Goal: Task Accomplishment & Management: Manage account settings

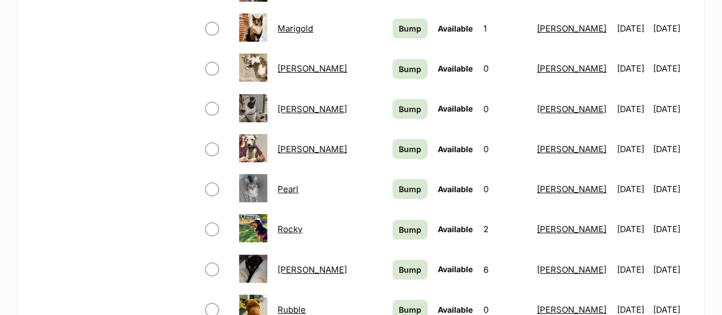
scroll to position [645, 0]
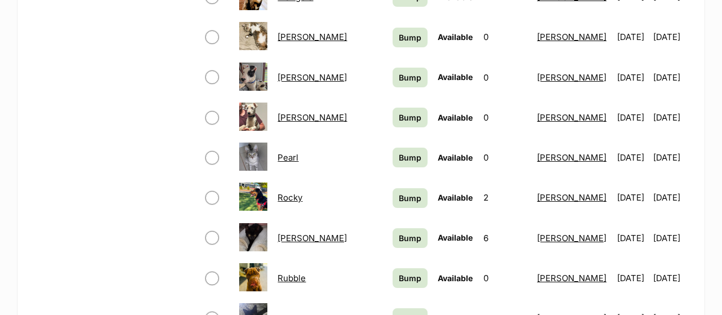
click at [213, 233] on input "checkbox" at bounding box center [212, 238] width 14 height 14
checkbox input "true"
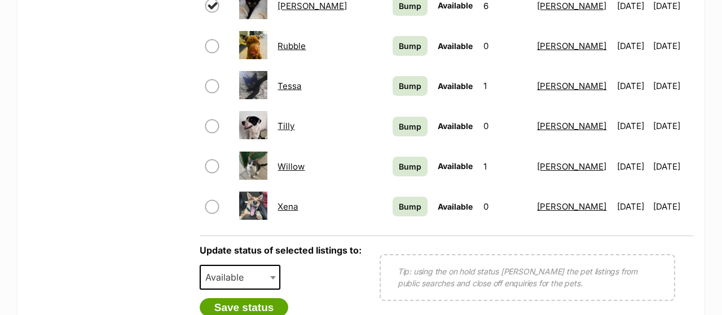
scroll to position [938, 0]
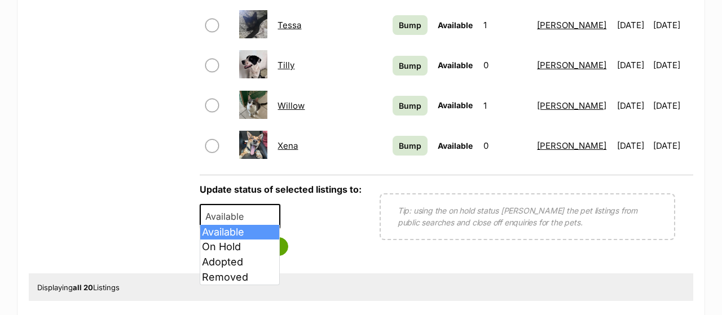
click at [267, 219] on span "Available" at bounding box center [240, 216] width 81 height 25
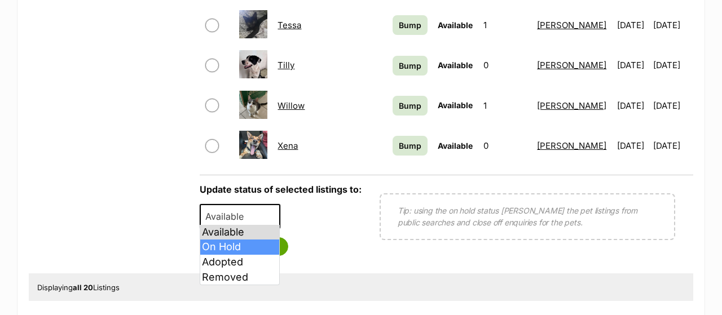
select select "on_hold"
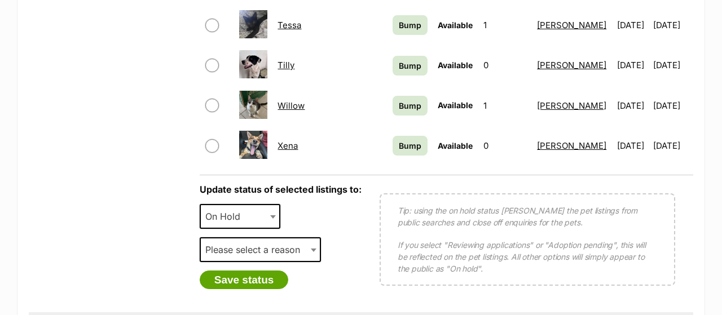
click at [247, 249] on body "Skip to main content Log in to favourite this pet Log in Or sign up Search PetR…" at bounding box center [361, 28] width 722 height 1932
click at [247, 246] on span "Other" at bounding box center [260, 249] width 121 height 25
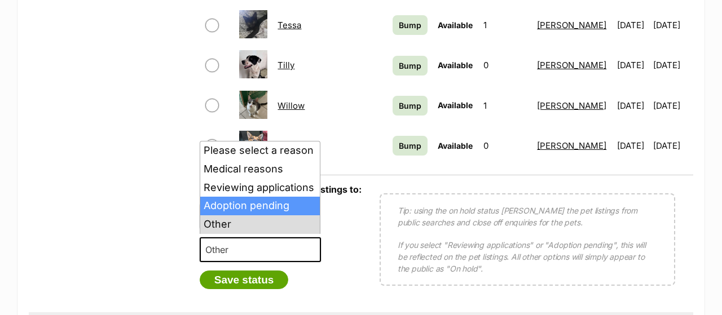
select select "adoption_pending"
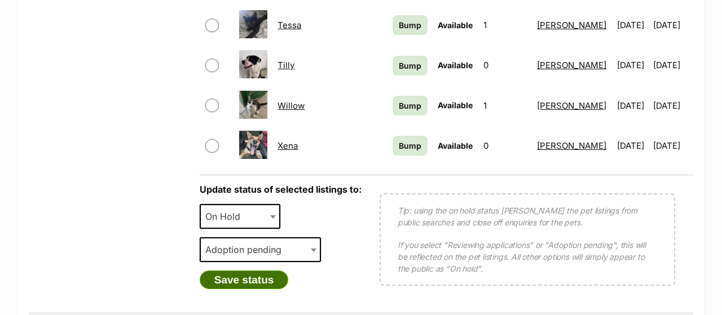
click at [238, 274] on button "Save status" at bounding box center [244, 280] width 89 height 19
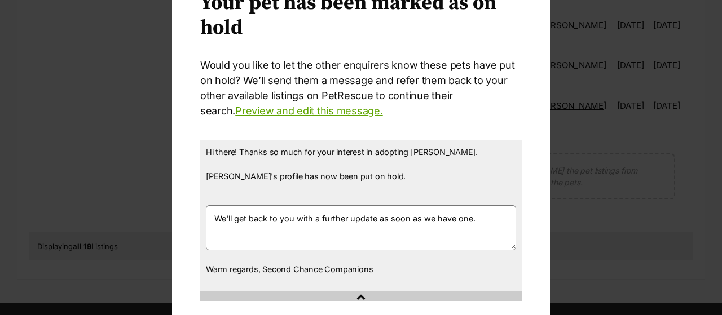
scroll to position [131, 0]
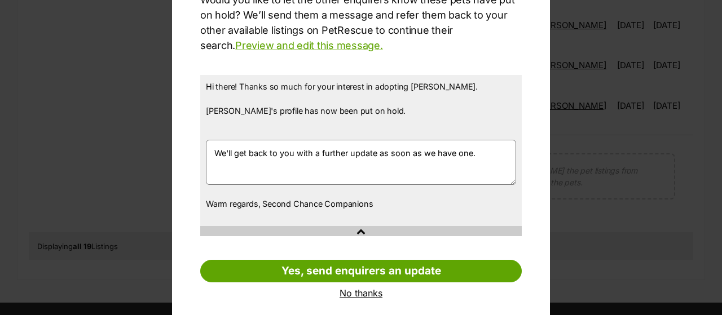
click at [366, 294] on link "No thanks" at bounding box center [360, 293] width 321 height 10
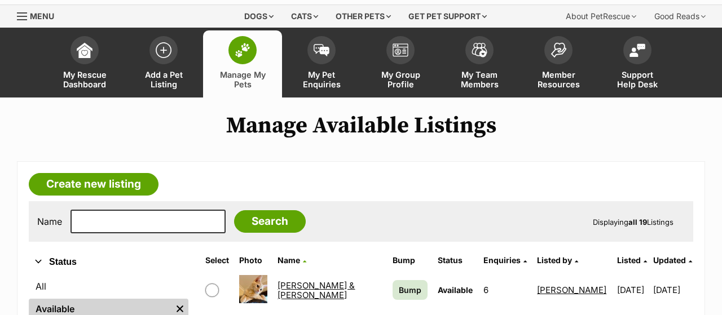
scroll to position [0, 0]
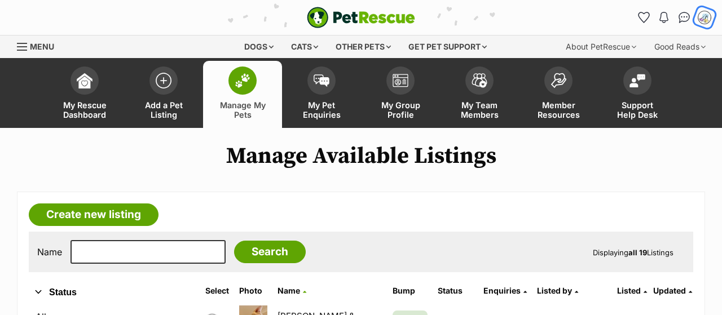
click at [705, 22] on img "My account" at bounding box center [704, 17] width 15 height 15
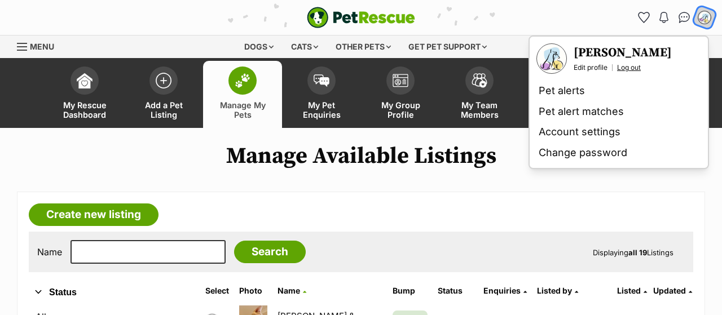
click at [633, 67] on link "Log out" at bounding box center [629, 67] width 24 height 9
